Goal: Find specific page/section: Find specific page/section

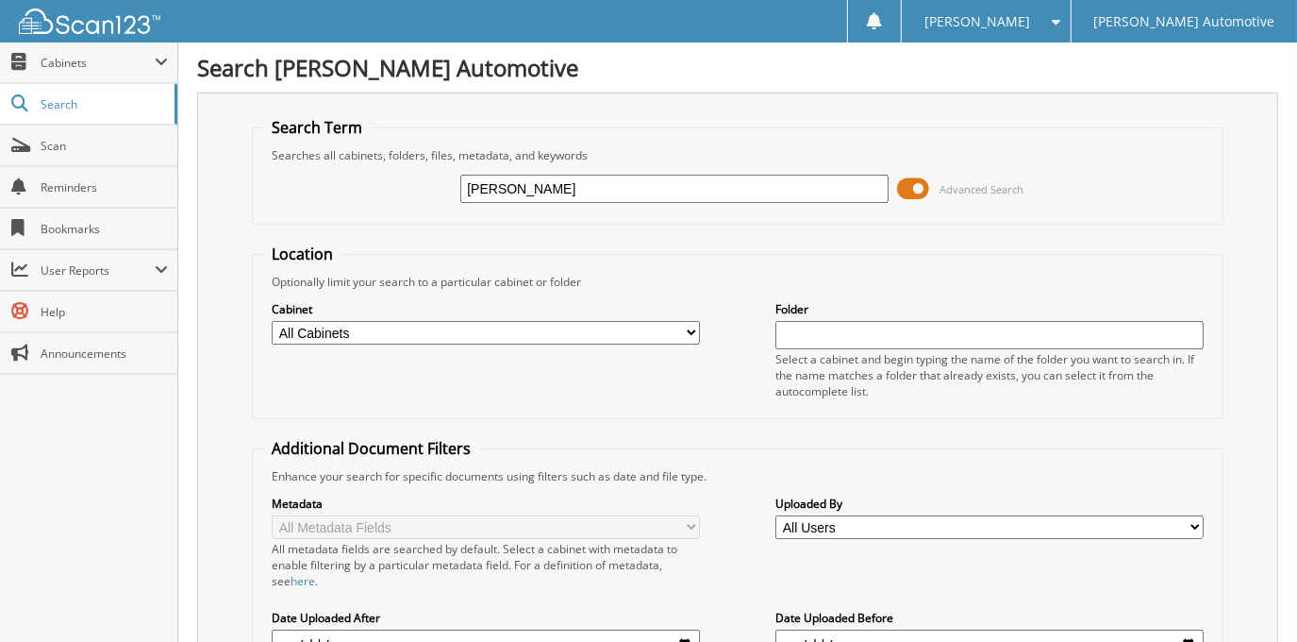
type input "[PERSON_NAME]"
click at [903, 187] on span at bounding box center [914, 189] width 32 height 28
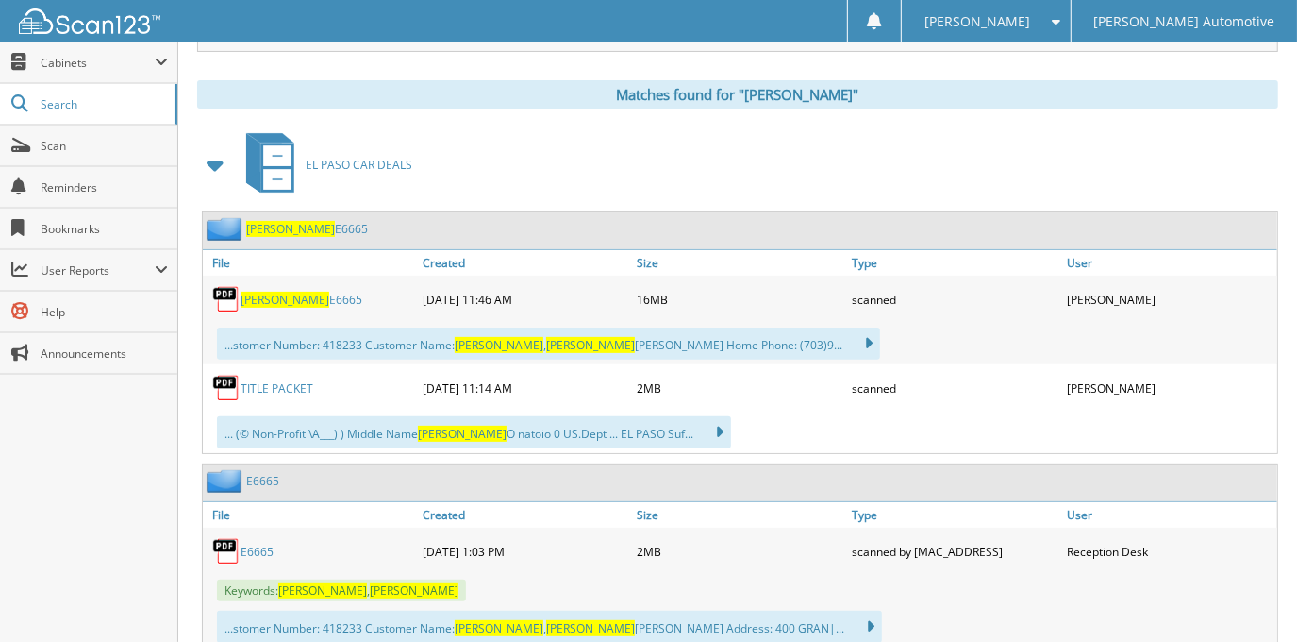
scroll to position [343, 0]
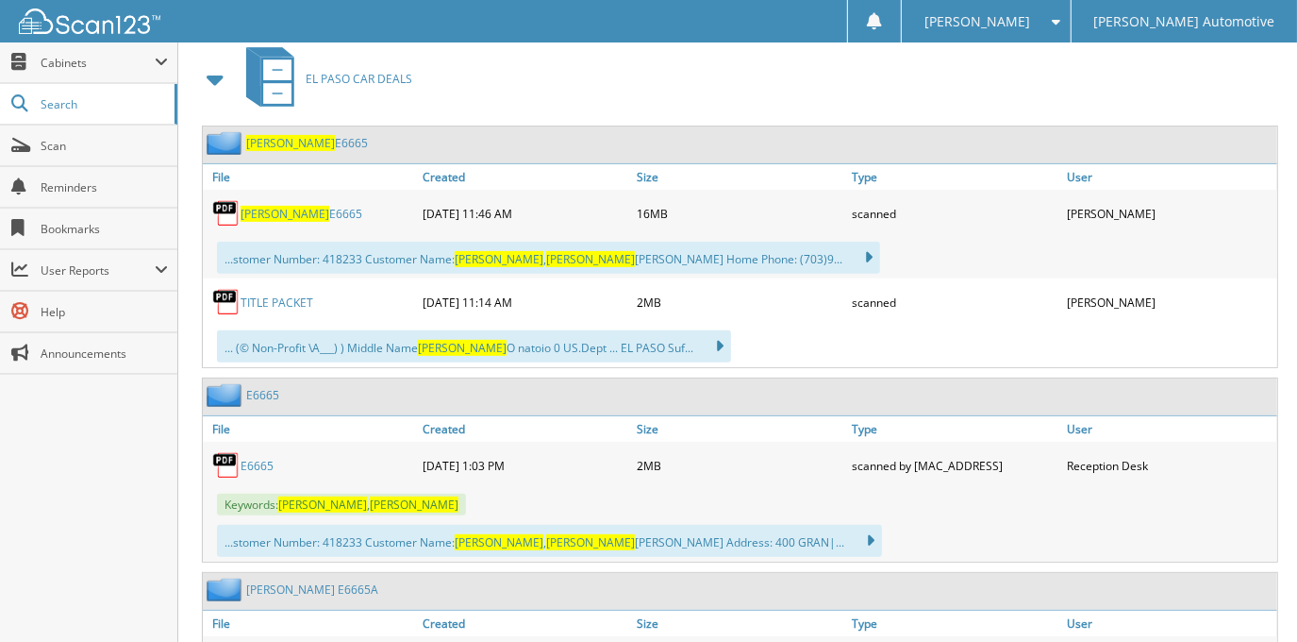
click at [294, 207] on link "[PERSON_NAME] E6665" at bounding box center [302, 214] width 122 height 16
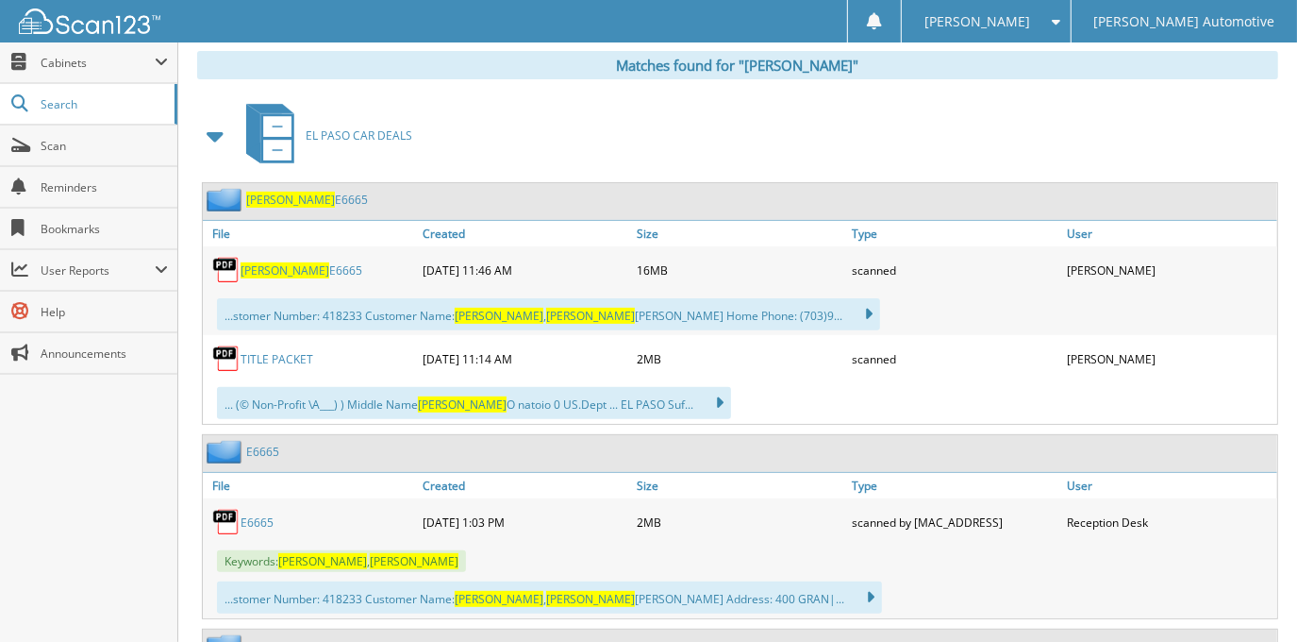
scroll to position [257, 0]
